Goal: Task Accomplishment & Management: Manage account settings

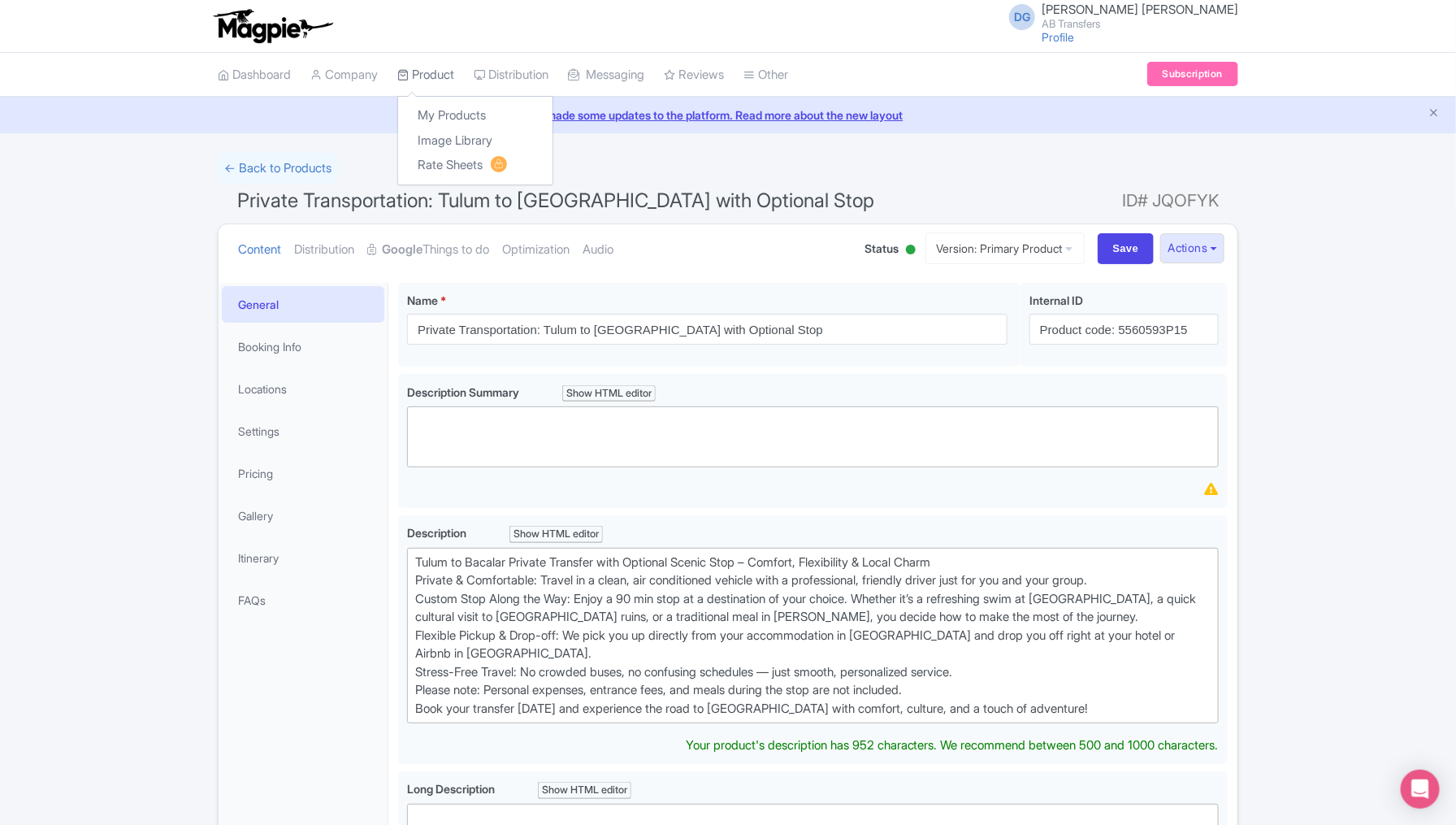
click at [434, 72] on link "Product" at bounding box center [425, 75] width 57 height 45
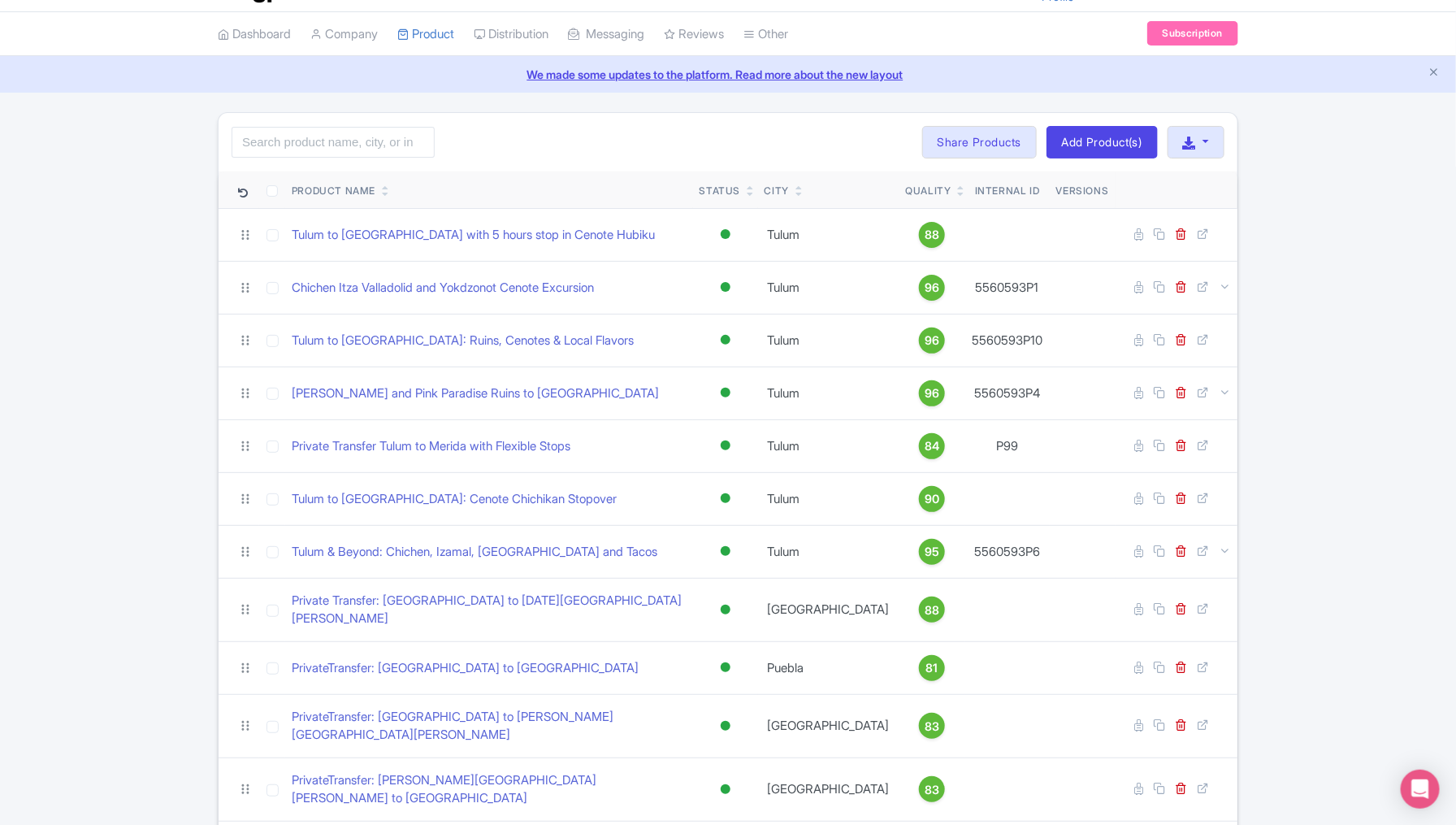
scroll to position [81, 0]
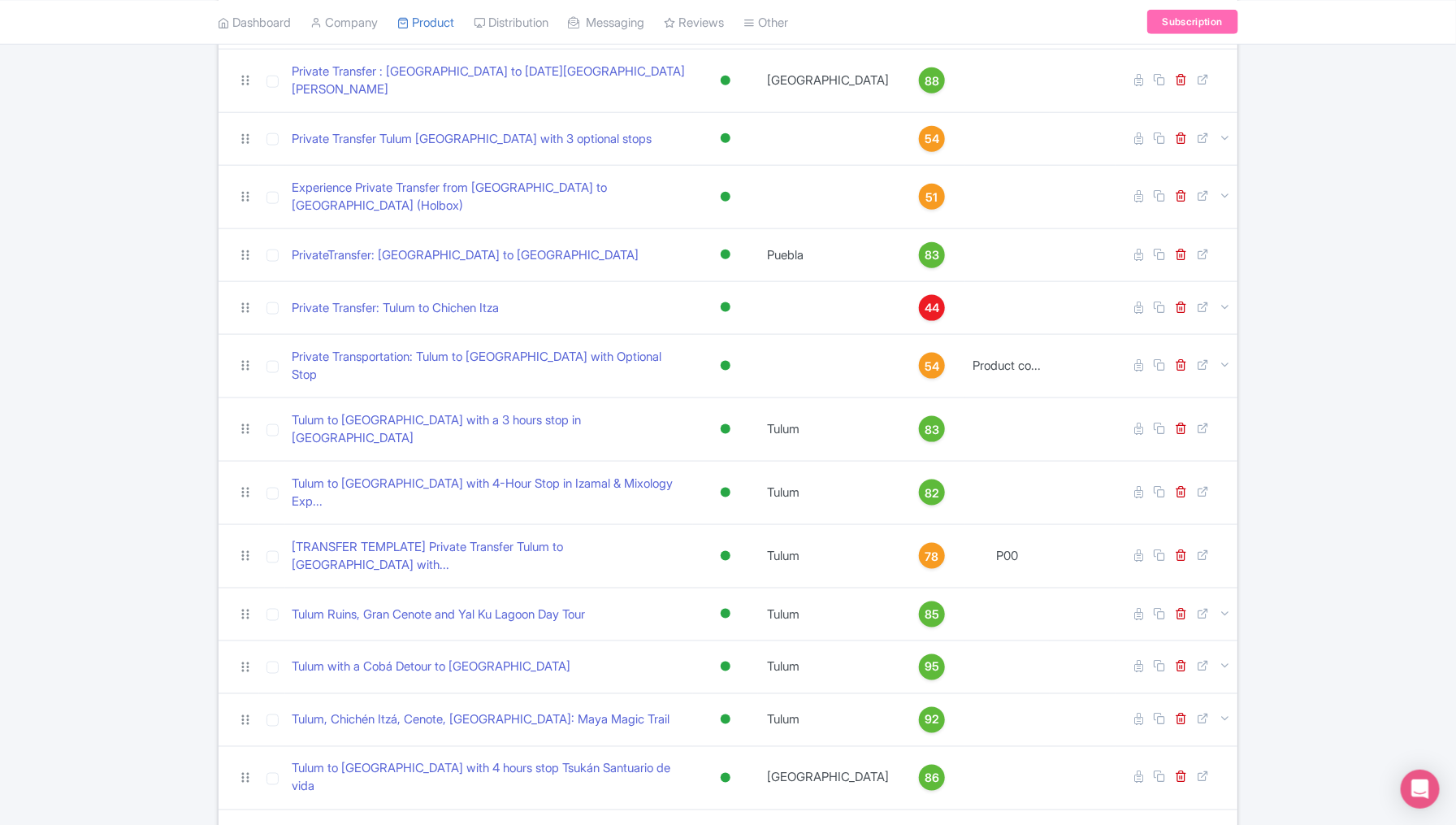
scroll to position [853, 0]
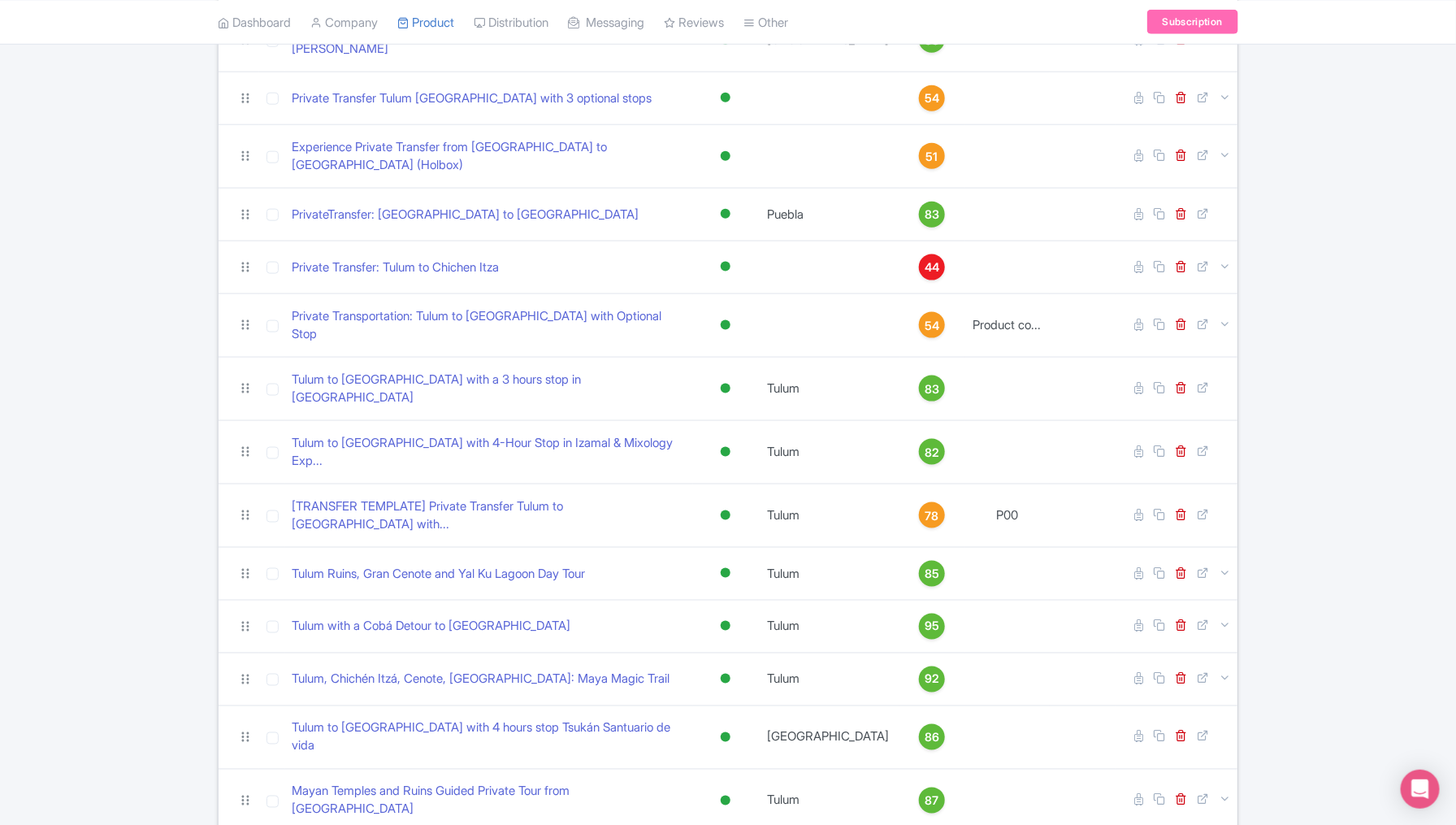
click at [121, 436] on div "Search Bulk Actions [GEOGRAPHIC_DATA] Add to Collection Share Products Add to C…" at bounding box center [728, 145] width 1456 height 1691
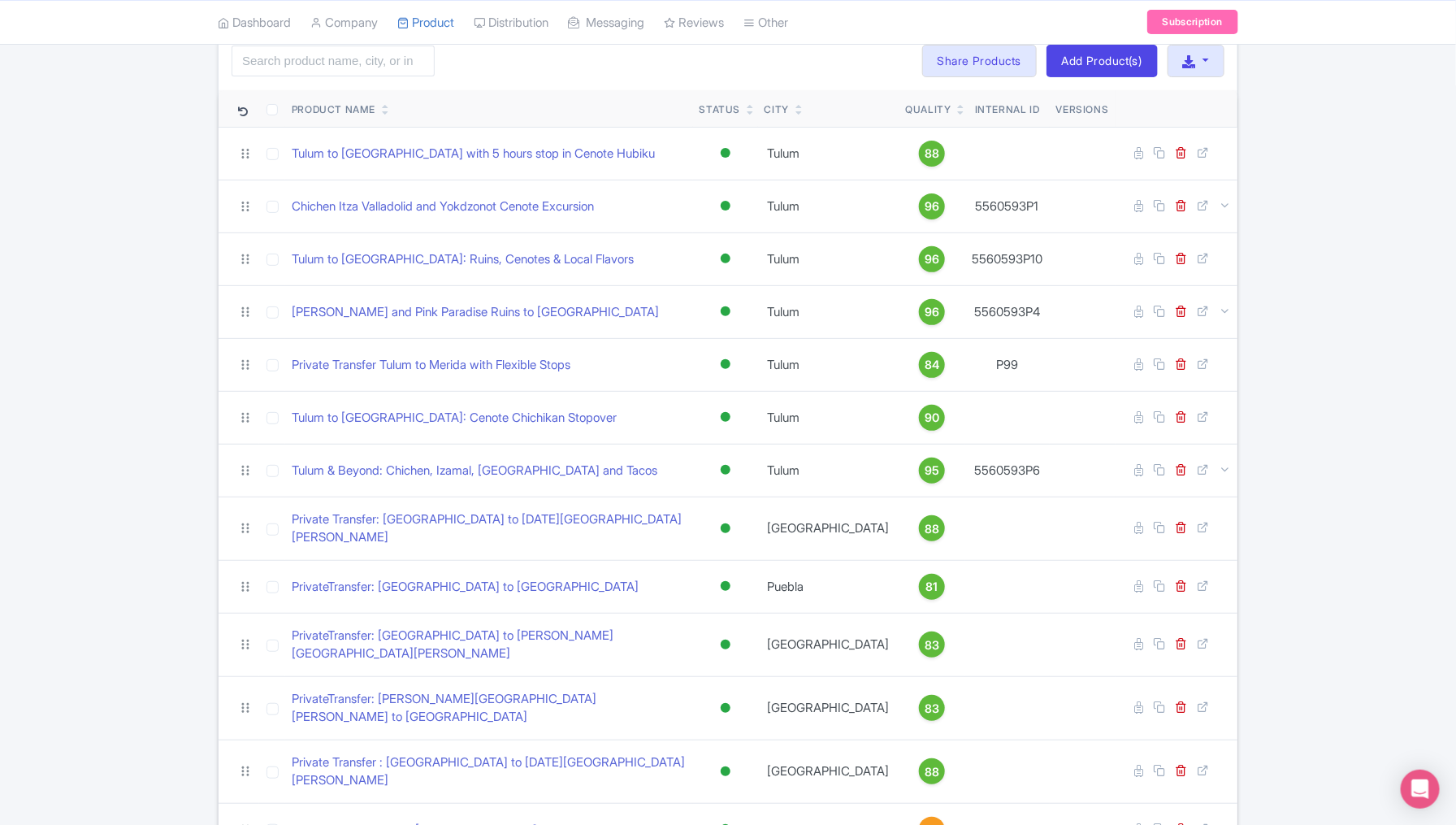
scroll to position [163, 0]
